Goal: Transaction & Acquisition: Purchase product/service

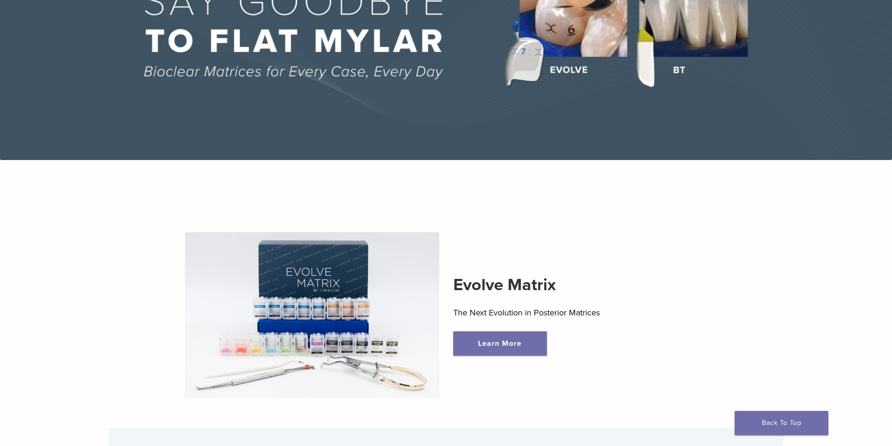
scroll to position [211, 0]
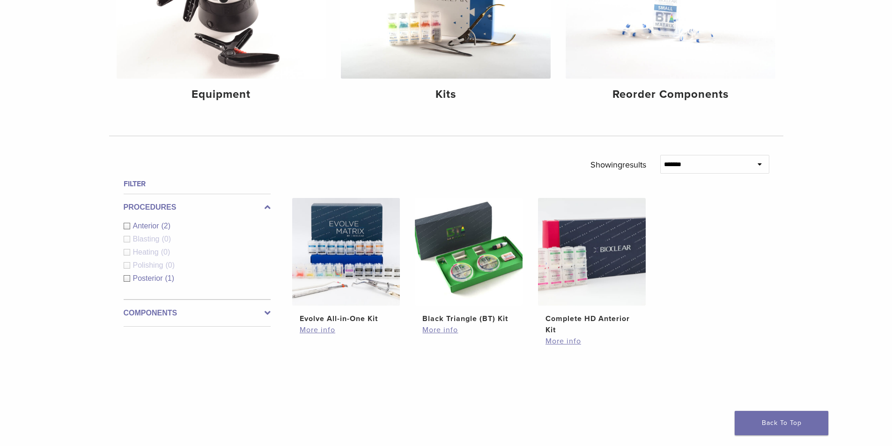
scroll to position [187, 0]
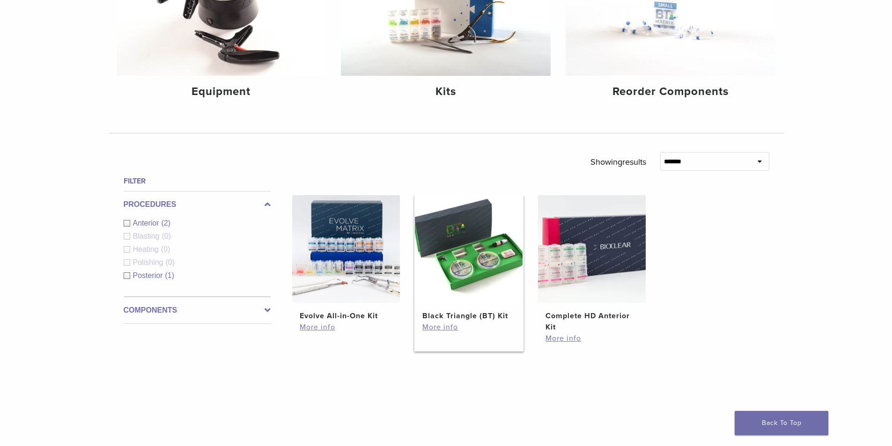
click at [497, 281] on img at bounding box center [469, 249] width 108 height 108
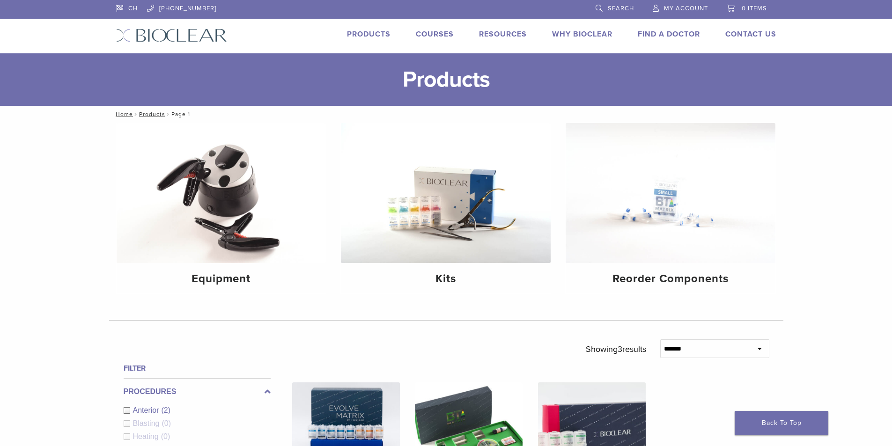
scroll to position [187, 0]
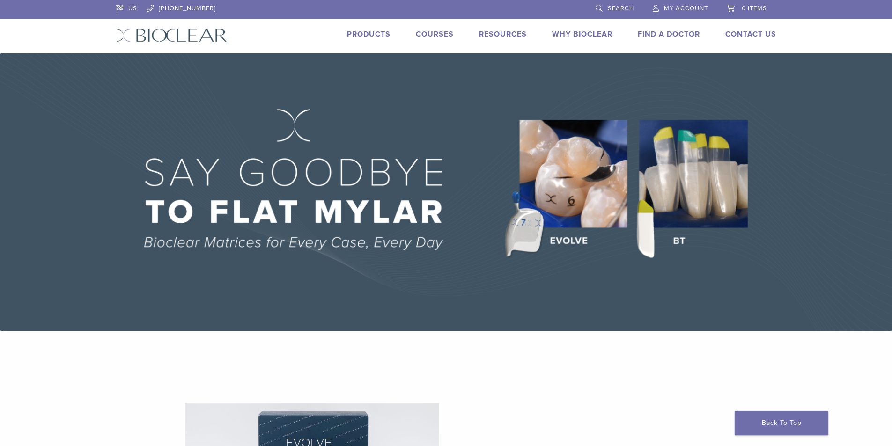
scroll to position [218, 0]
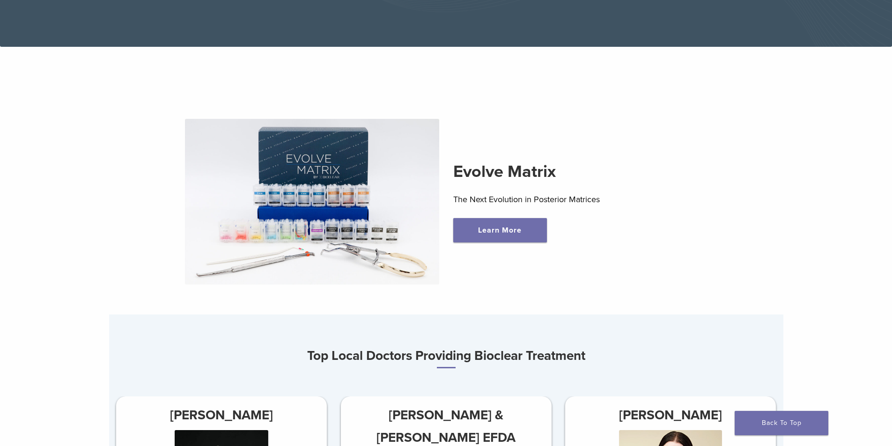
scroll to position [226, 0]
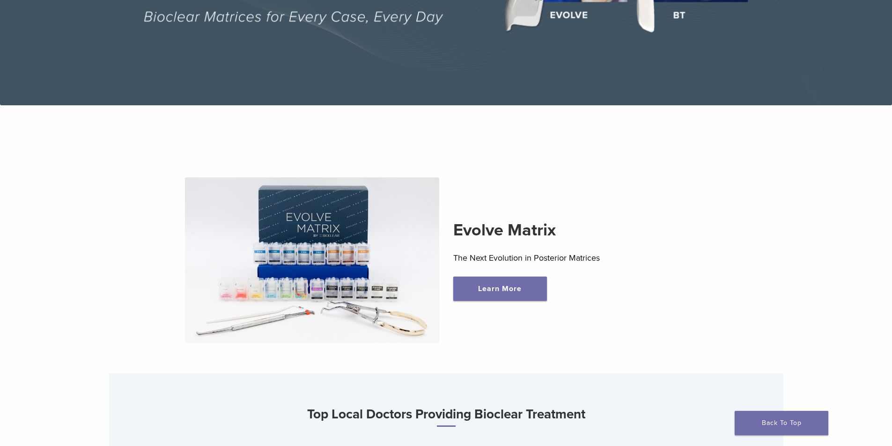
click at [349, 279] on img at bounding box center [312, 261] width 254 height 166
click at [505, 293] on link "Learn More" at bounding box center [500, 289] width 94 height 24
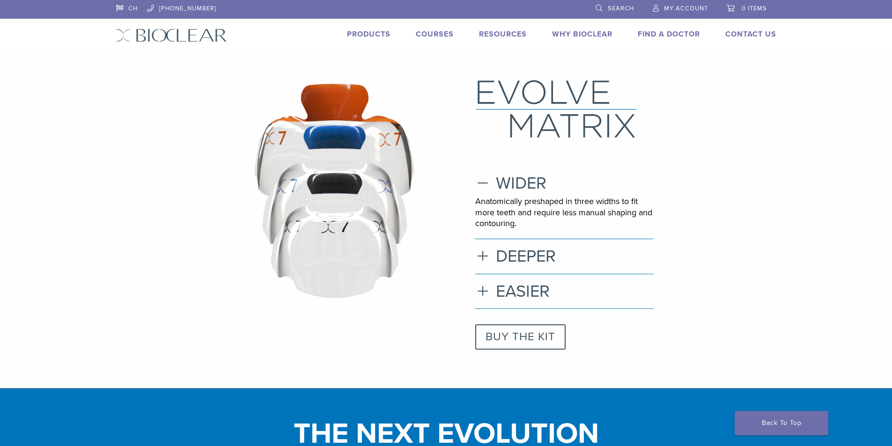
click at [520, 335] on link "BUY THE KIT" at bounding box center [520, 337] width 90 height 25
